Goal: Book appointment/travel/reservation

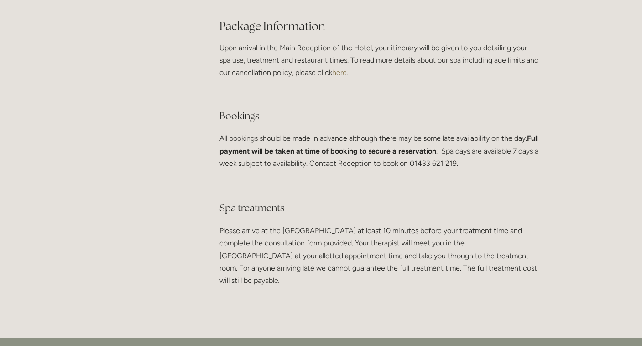
scroll to position [1674, 0]
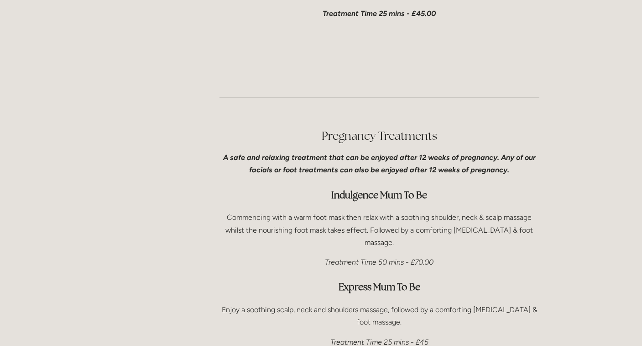
scroll to position [2310, 0]
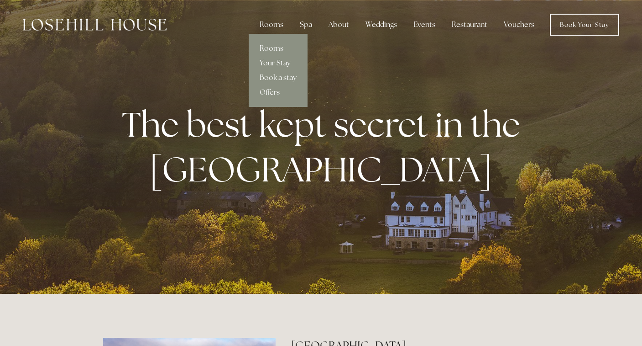
click at [270, 50] on link "Rooms" at bounding box center [278, 48] width 59 height 15
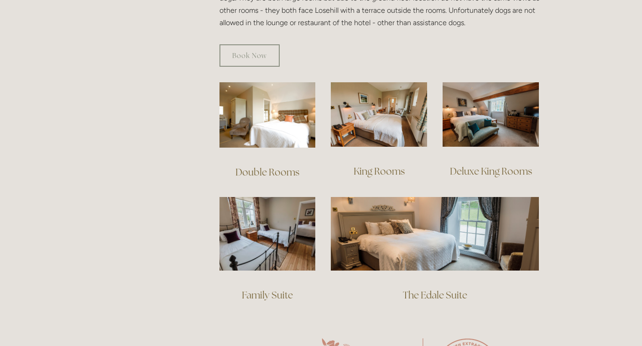
scroll to position [639, 0]
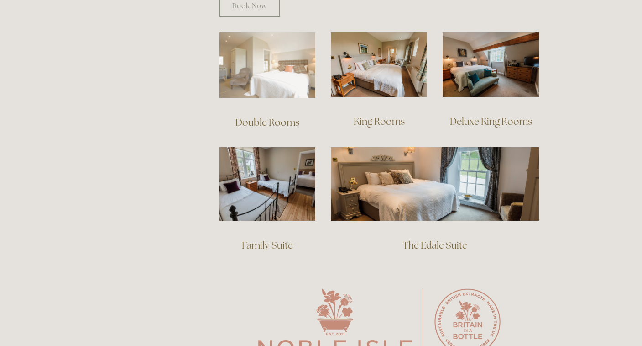
click at [279, 60] on img at bounding box center [268, 64] width 96 height 65
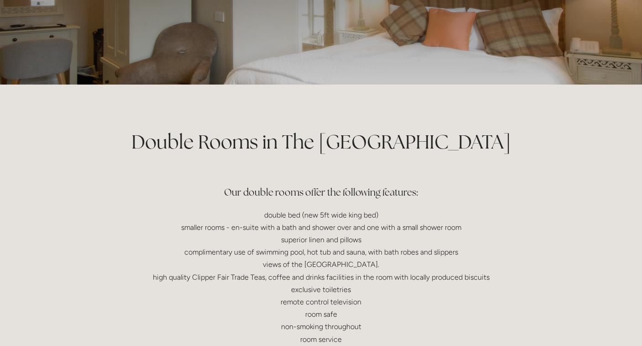
scroll to position [111, 0]
